Goal: Go to known website: Access a specific website the user already knows

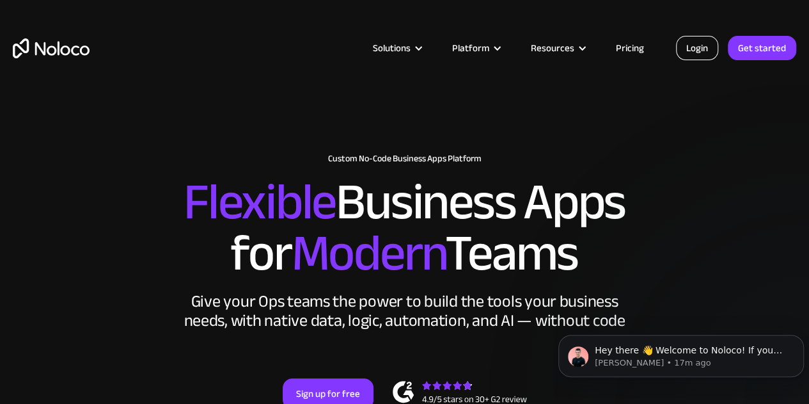
click at [704, 45] on link "Login" at bounding box center [697, 48] width 42 height 24
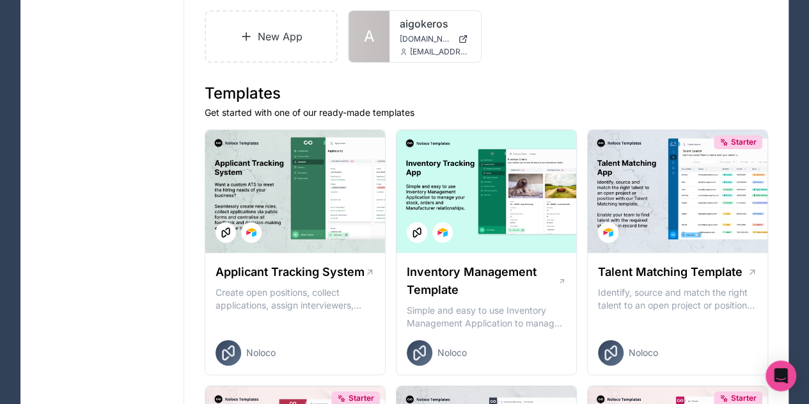
scroll to position [189, 0]
click at [457, 33] on icon at bounding box center [458, 32] width 10 height 10
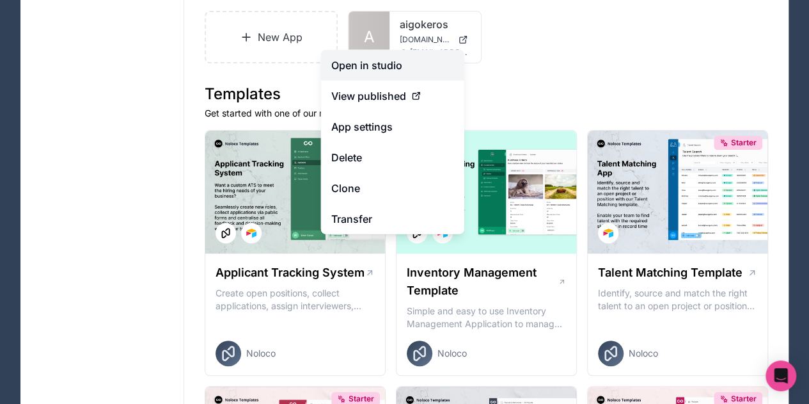
click at [422, 66] on link "Open in studio" at bounding box center [392, 65] width 143 height 31
